Goal: Find specific page/section: Find specific page/section

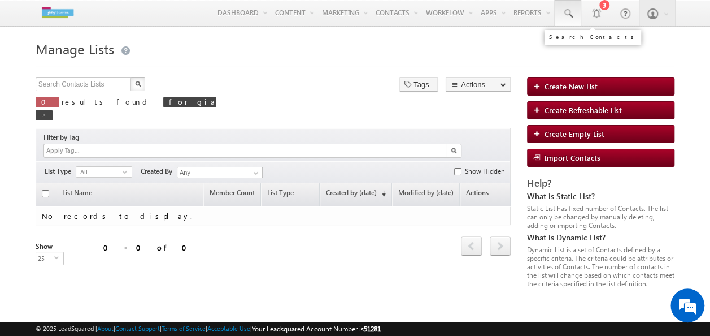
click at [566, 16] on span at bounding box center [567, 13] width 11 height 11
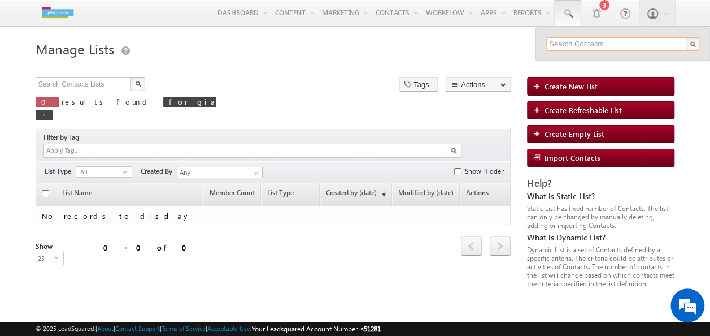
click at [581, 40] on input "text" at bounding box center [622, 44] width 153 height 14
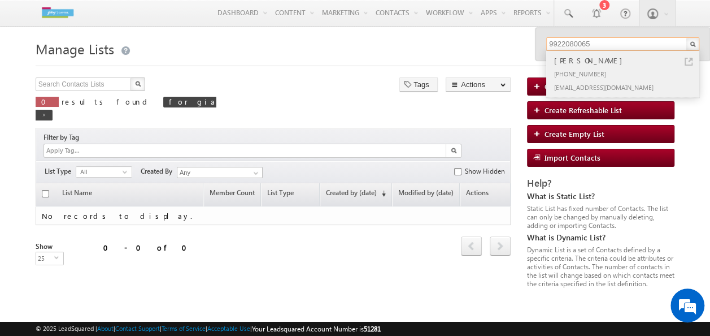
type input "9922080065"
click at [584, 60] on div "[PERSON_NAME]" at bounding box center [627, 60] width 151 height 12
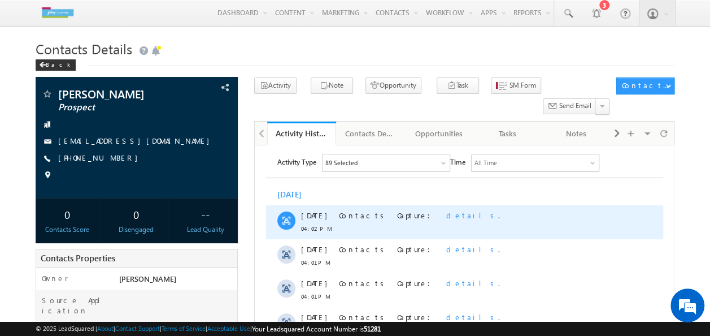
click at [446, 214] on span "details" at bounding box center [472, 215] width 52 height 10
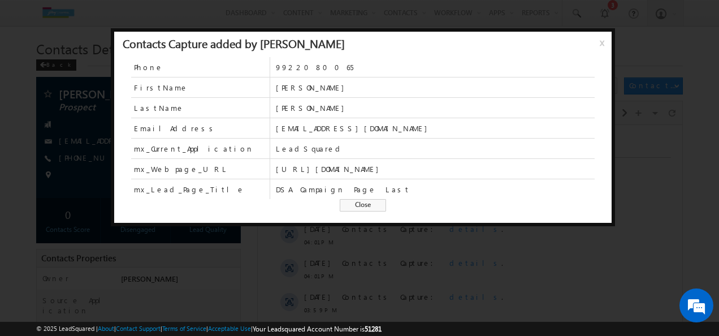
click at [600, 46] on span "x" at bounding box center [604, 47] width 9 height 20
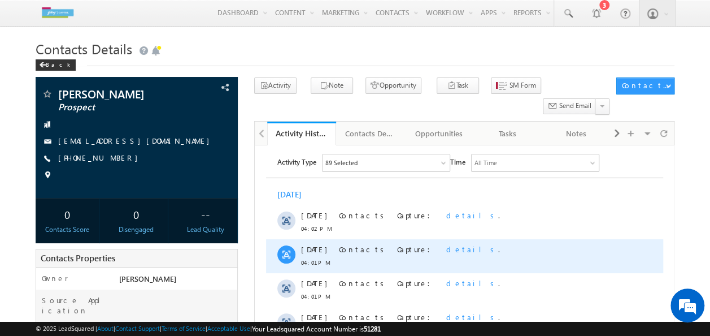
click at [446, 251] on span "details" at bounding box center [472, 249] width 52 height 10
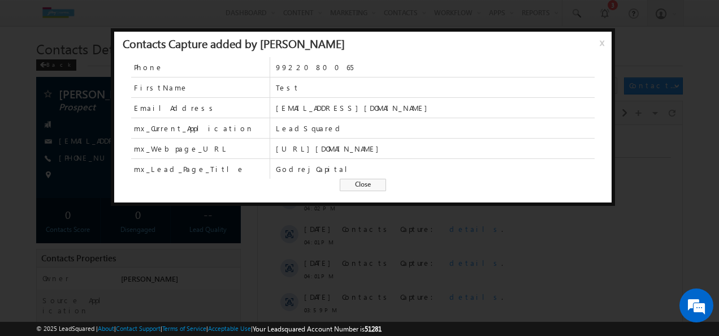
click at [602, 48] on span "x" at bounding box center [604, 47] width 9 height 20
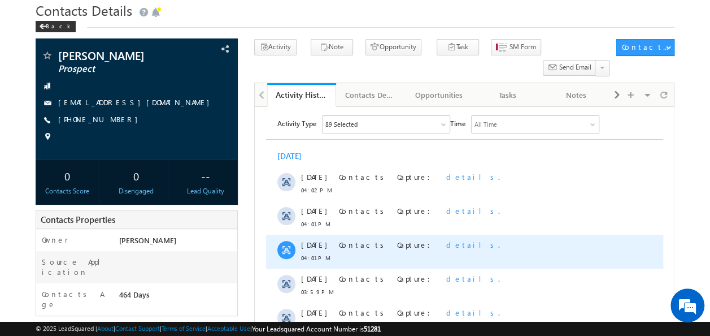
scroll to position [57, 0]
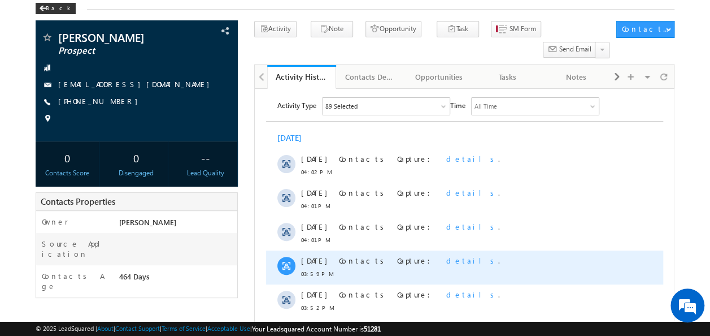
click at [446, 260] on span "details" at bounding box center [472, 260] width 52 height 10
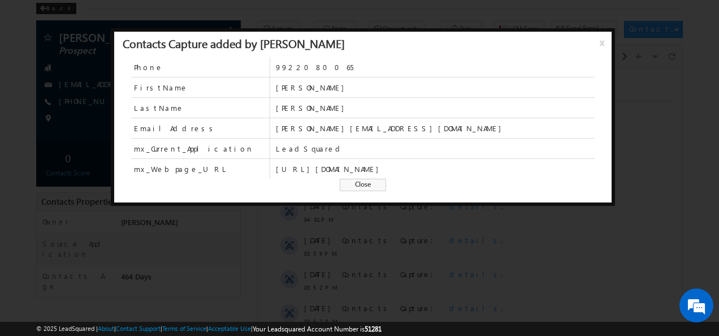
click at [602, 41] on span "x" at bounding box center [604, 47] width 9 height 20
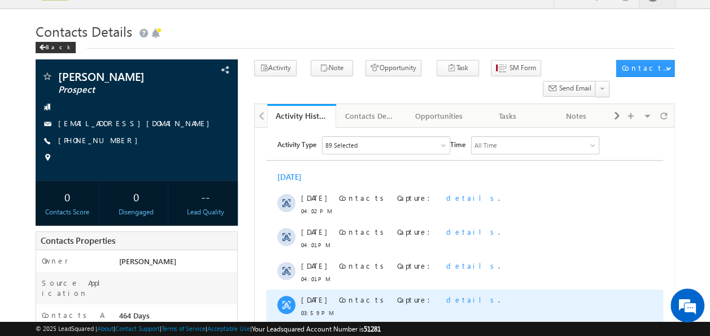
scroll to position [0, 0]
